Goal: Entertainment & Leisure: Consume media (video, audio)

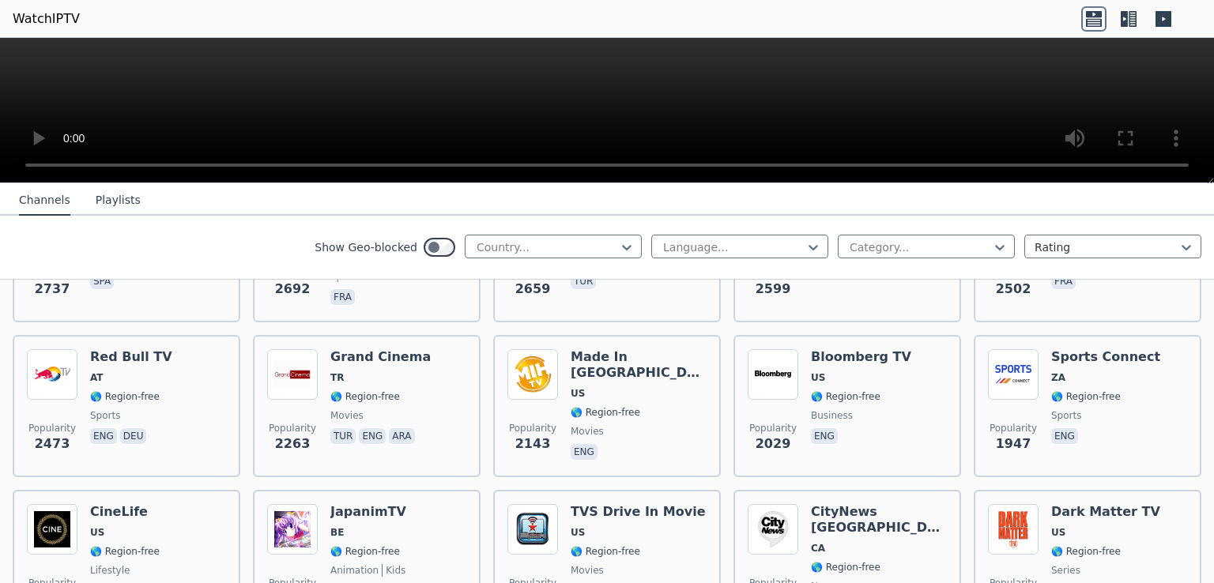
scroll to position [601, 0]
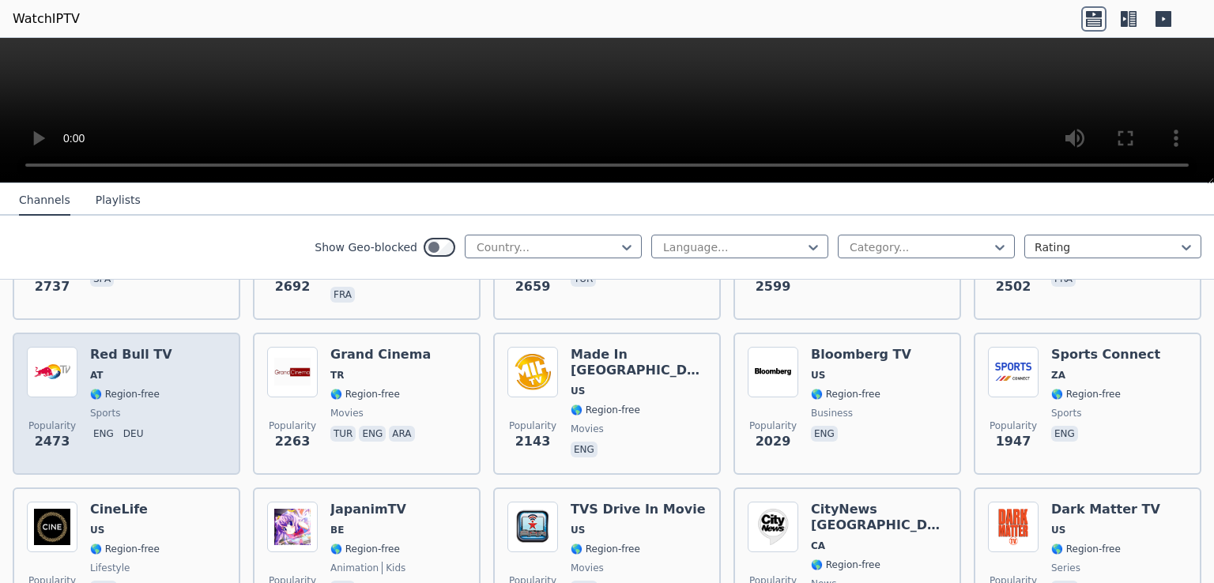
click at [115, 426] on span "eng deu" at bounding box center [131, 435] width 82 height 19
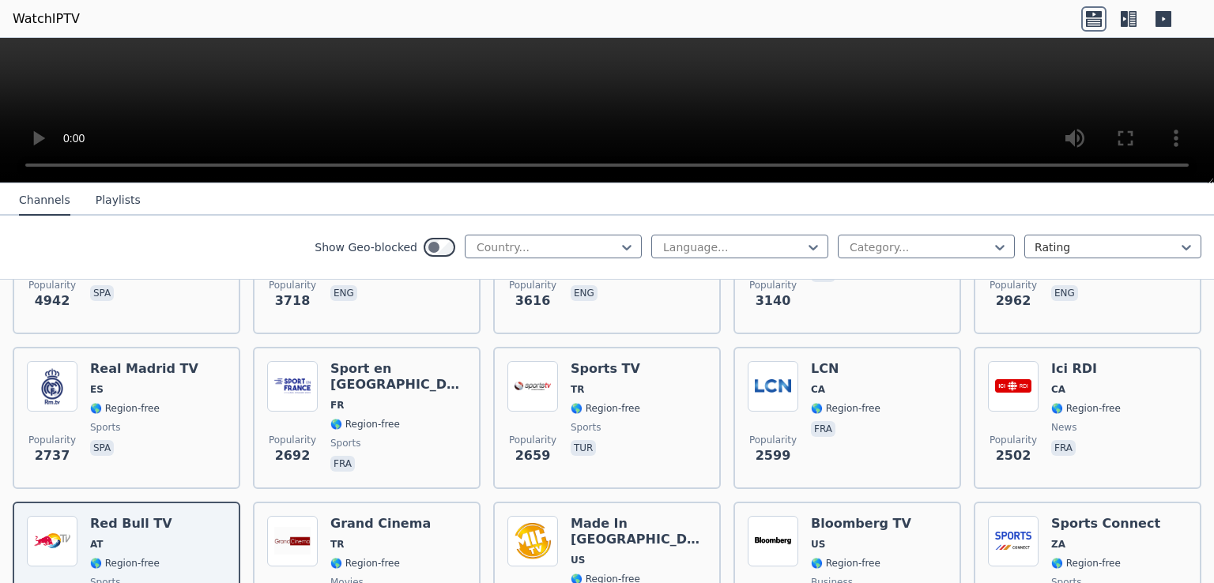
scroll to position [506, 0]
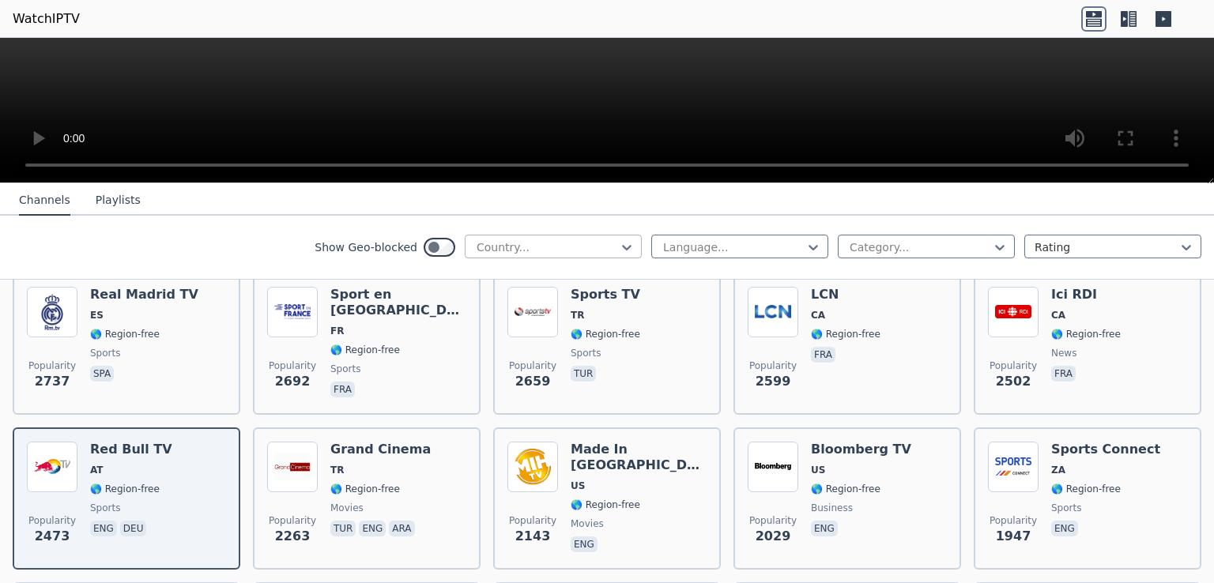
click at [553, 247] on div at bounding box center [547, 248] width 144 height 16
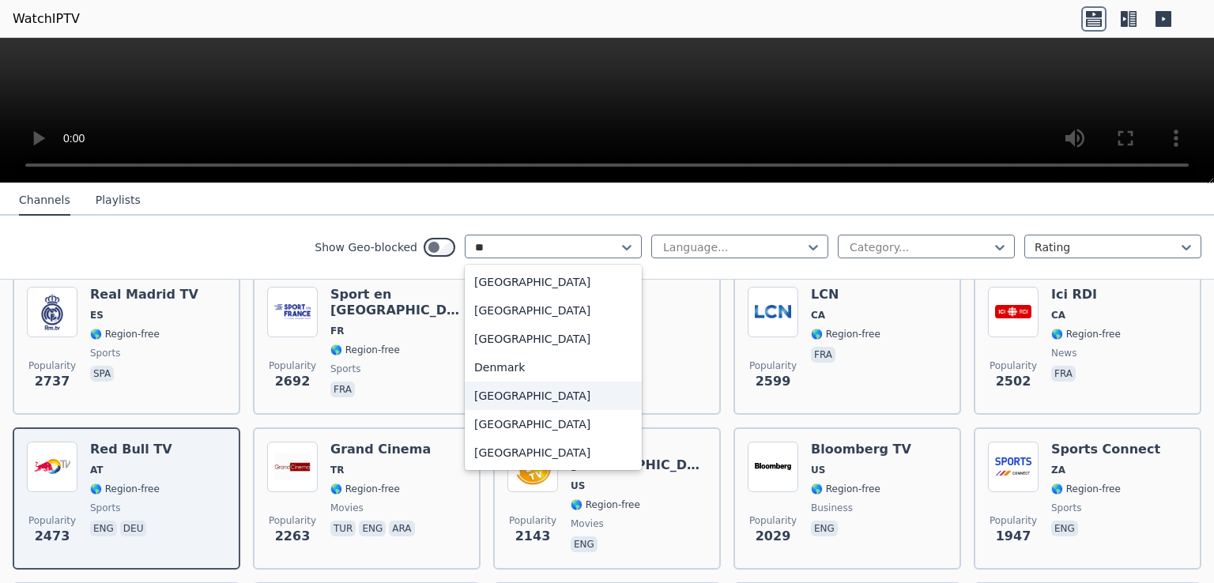
type input "**"
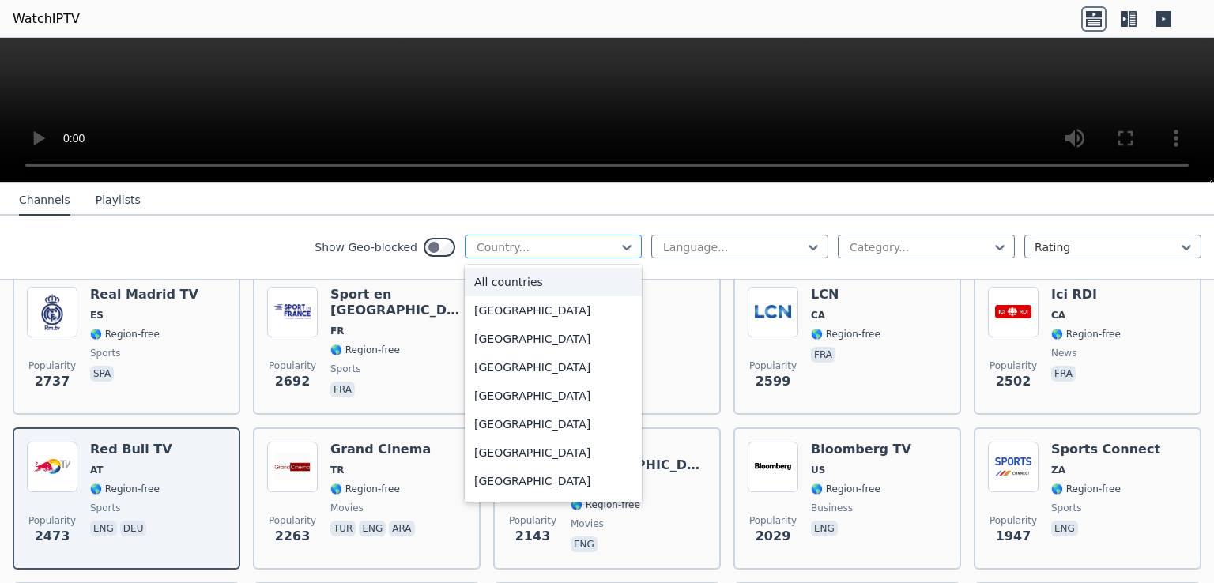
click at [594, 247] on div at bounding box center [547, 248] width 144 height 16
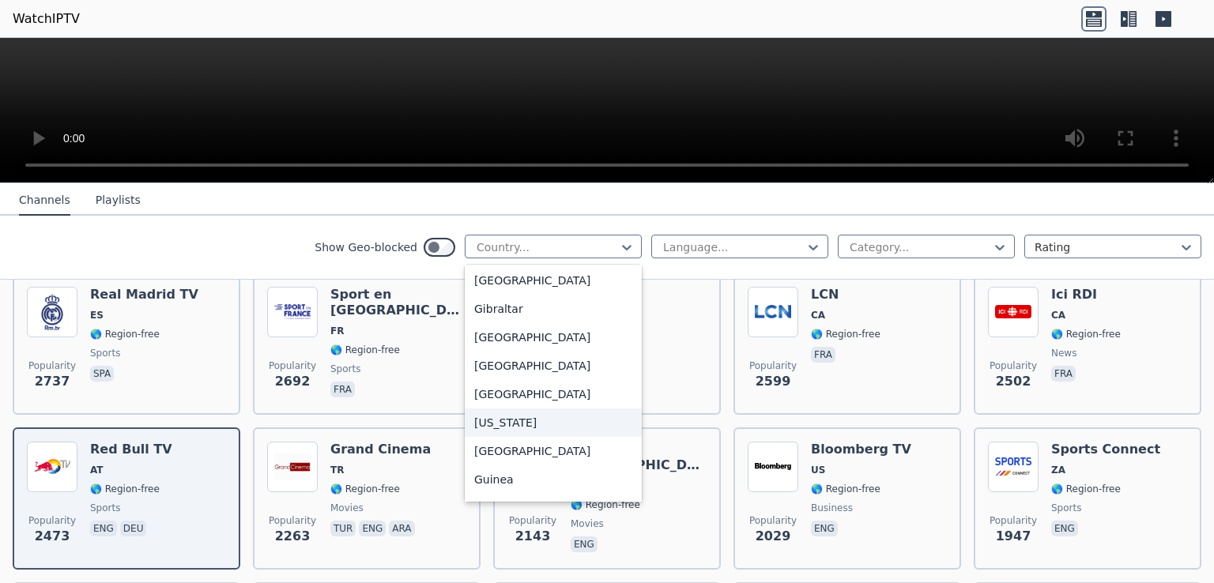
scroll to position [2019, 0]
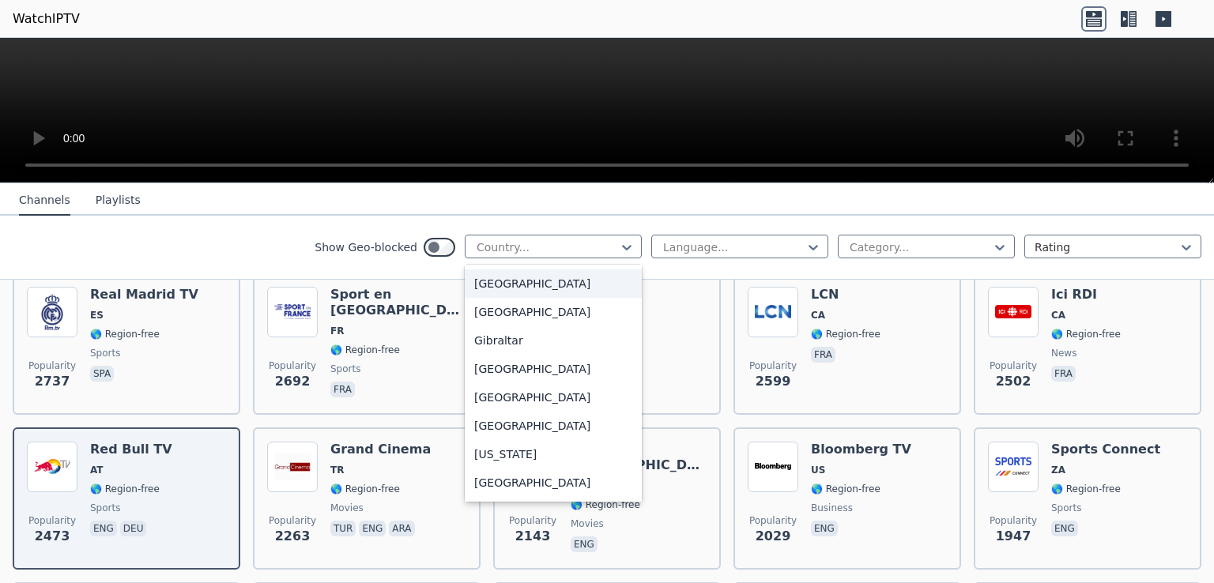
click at [565, 286] on div "[GEOGRAPHIC_DATA]" at bounding box center [553, 284] width 177 height 28
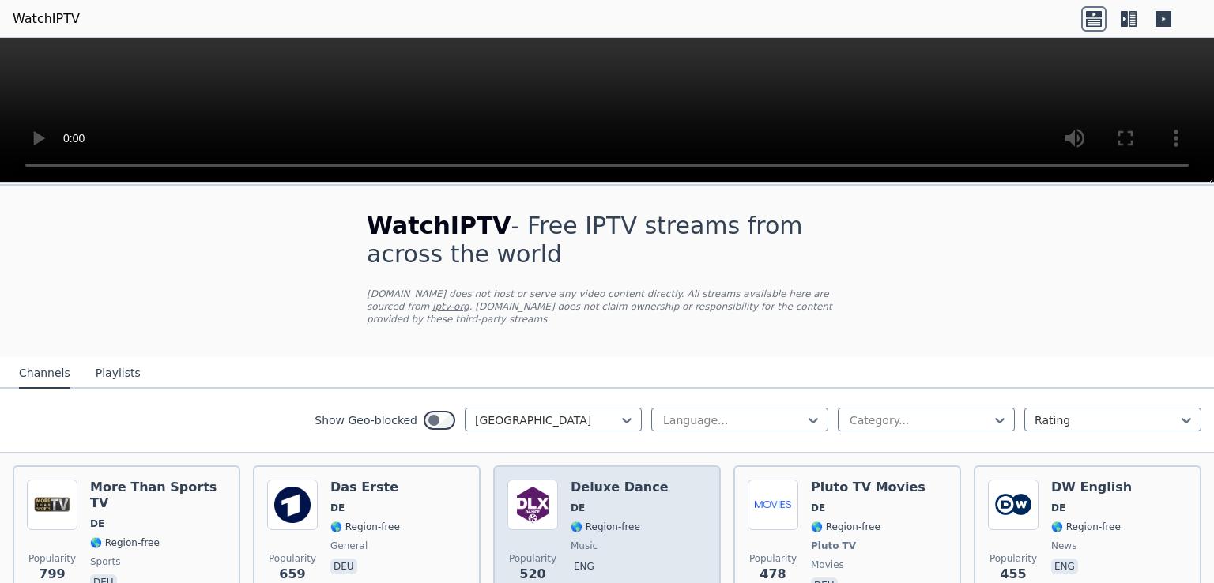
click at [647, 495] on div "Popularity 520 Deluxe Dance DE 🌎 Region-free music eng" at bounding box center [607, 538] width 199 height 117
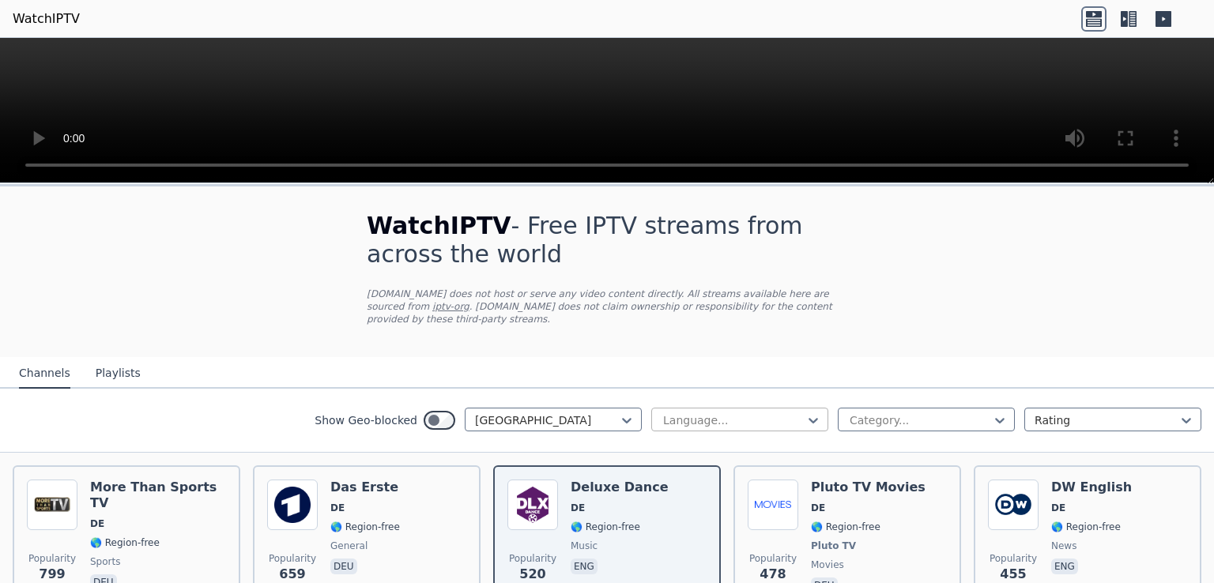
click at [708, 413] on div at bounding box center [734, 421] width 144 height 16
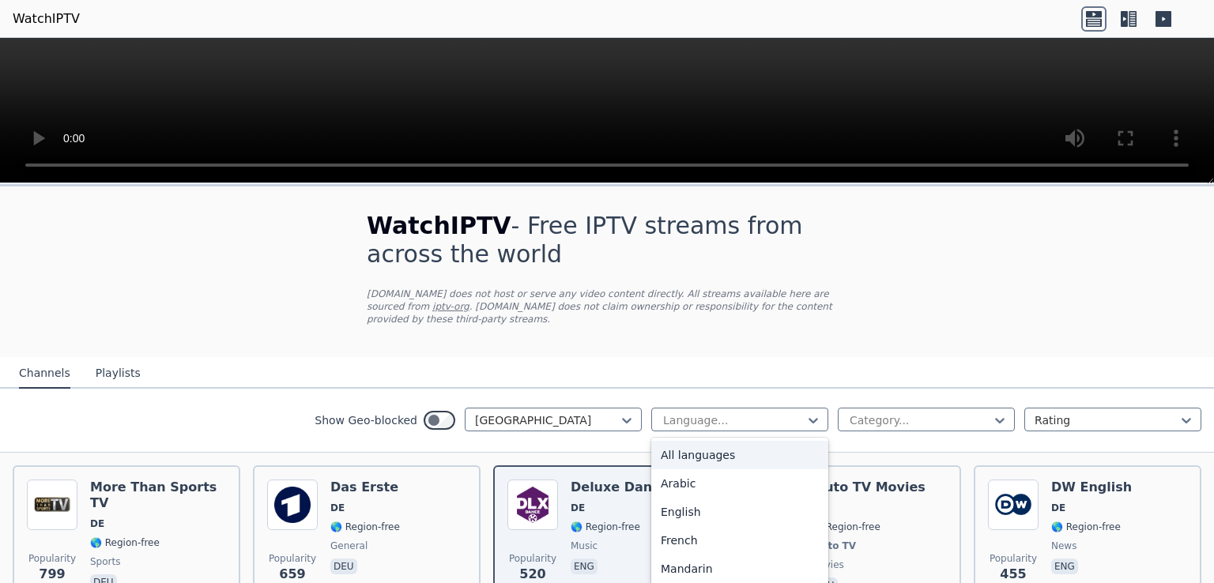
click at [101, 361] on button "Playlists" at bounding box center [118, 374] width 45 height 30
